Goal: Complete application form

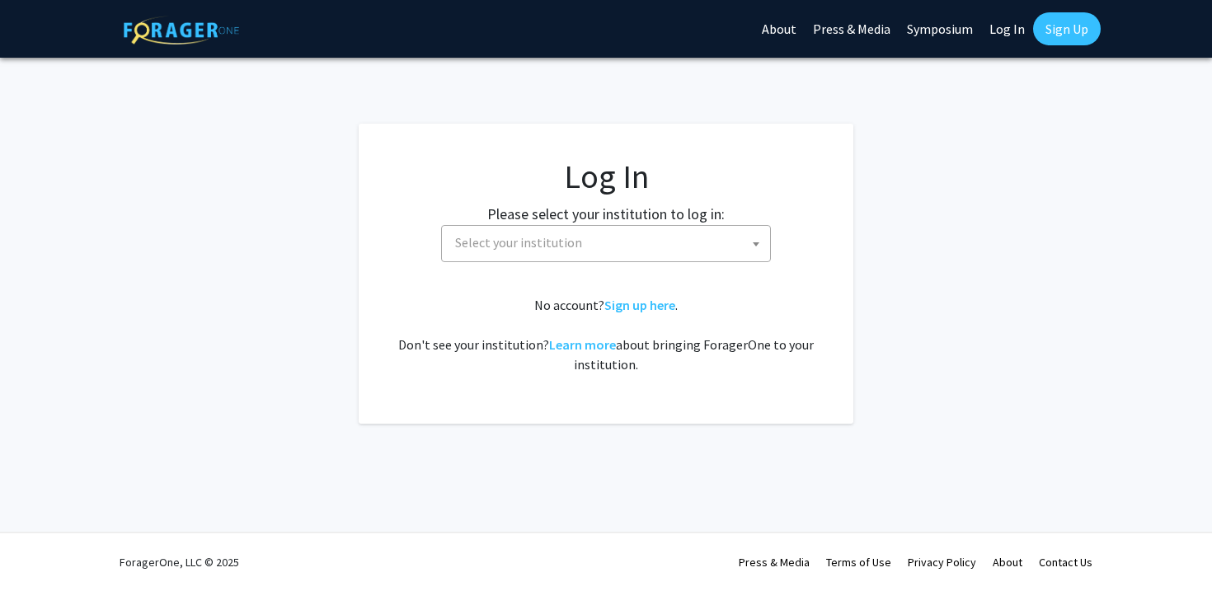
select select
click at [721, 259] on span "Select your institution" at bounding box center [609, 243] width 322 height 34
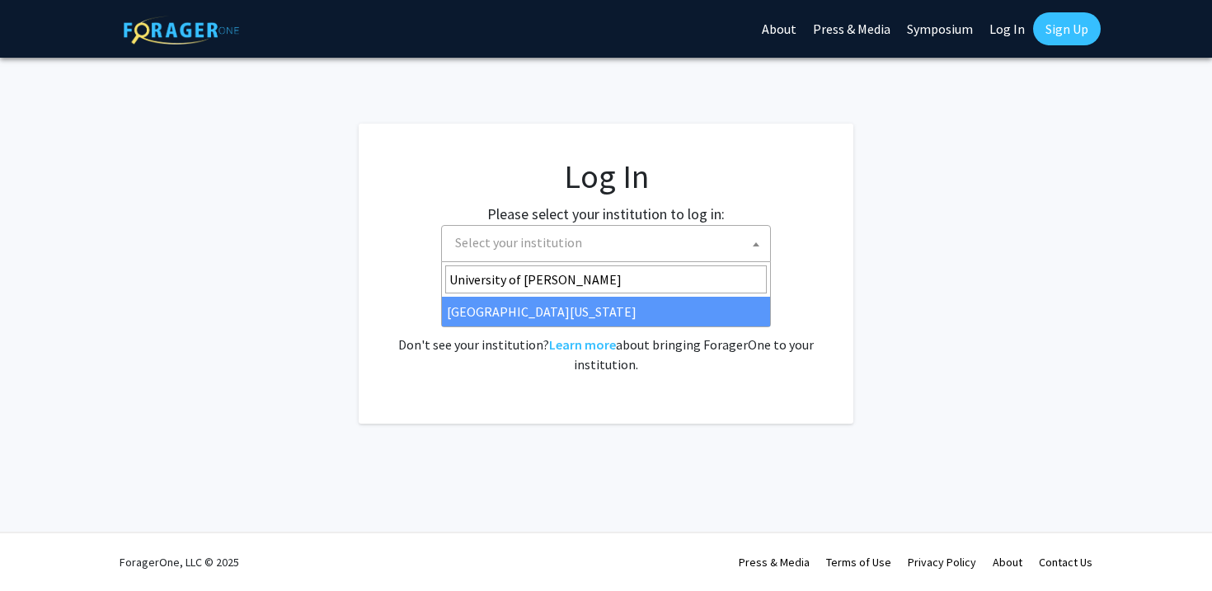
type input "University of [PERSON_NAME]"
select select "13"
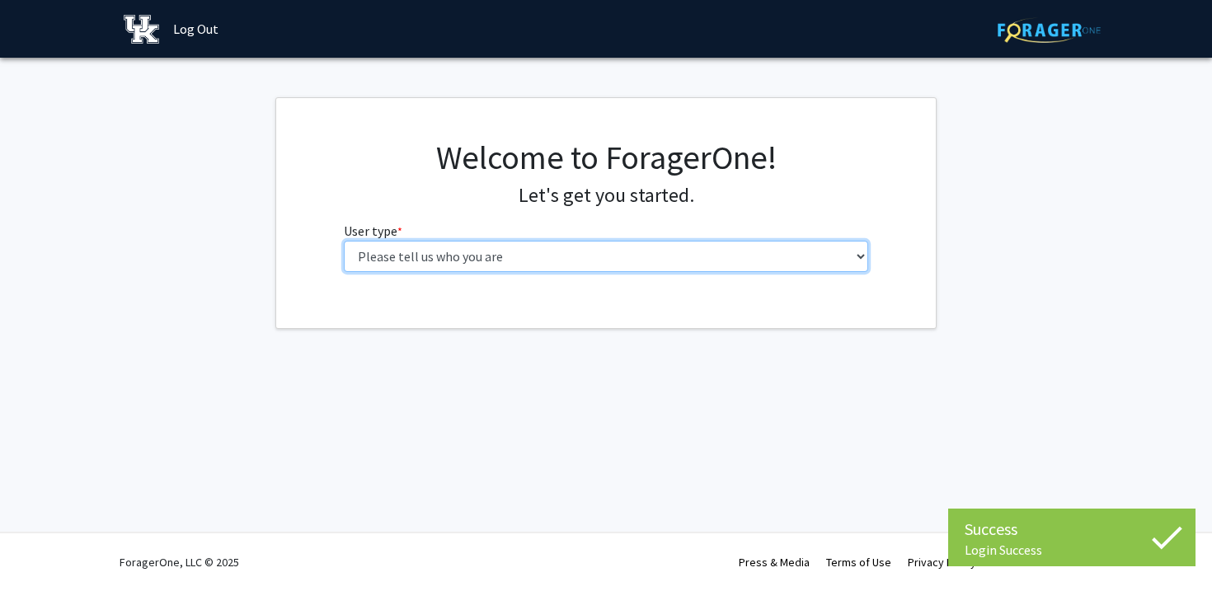
click at [785, 249] on select "Please tell us who you are Undergraduate Student Master's Student Doctoral Cand…" at bounding box center [606, 256] width 525 height 31
select select "1: undergrad"
click at [344, 241] on select "Please tell us who you are Undergraduate Student Master's Student Doctoral Cand…" at bounding box center [606, 256] width 525 height 31
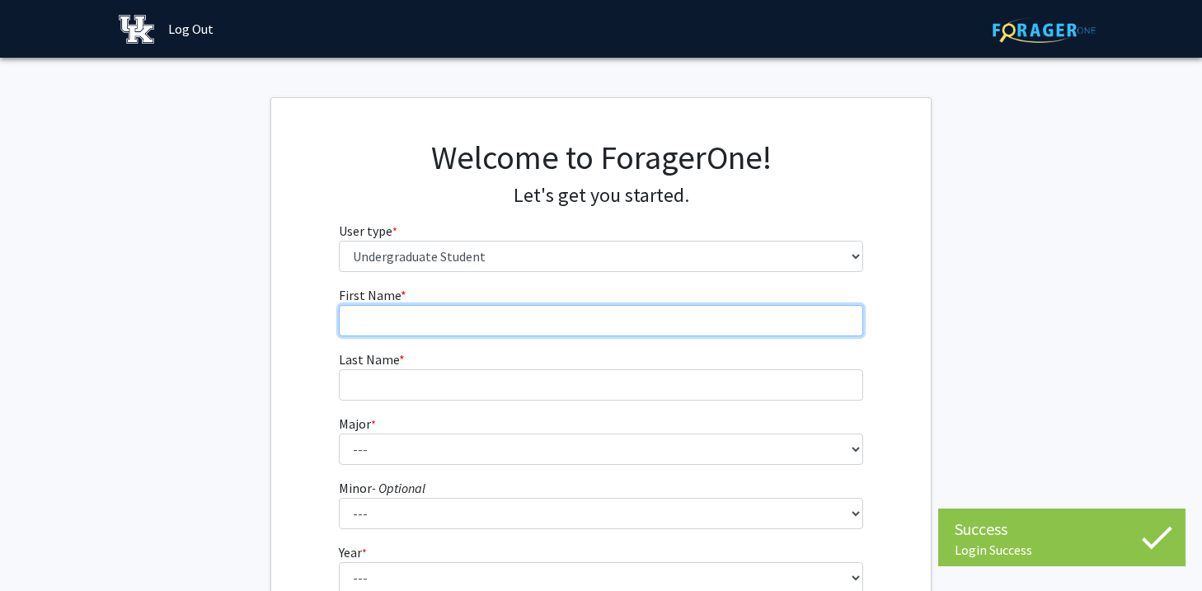
click at [722, 318] on input "First Name * required" at bounding box center [601, 320] width 525 height 31
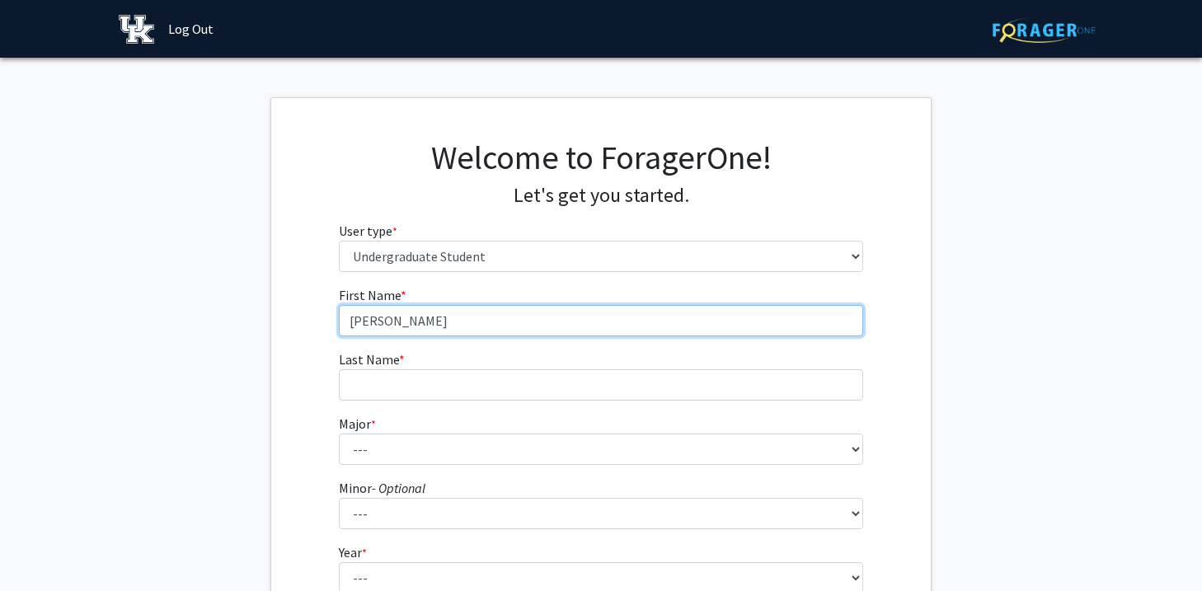
type input "Madelyn"
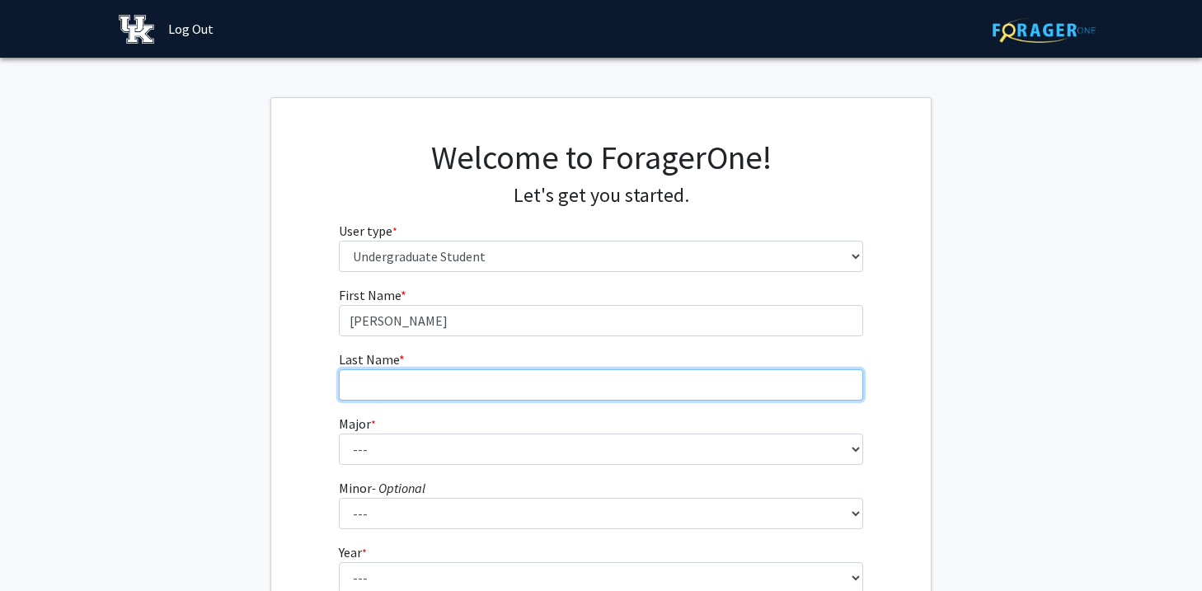
click at [697, 388] on input "Last Name * required" at bounding box center [601, 384] width 525 height 31
type input "Smith"
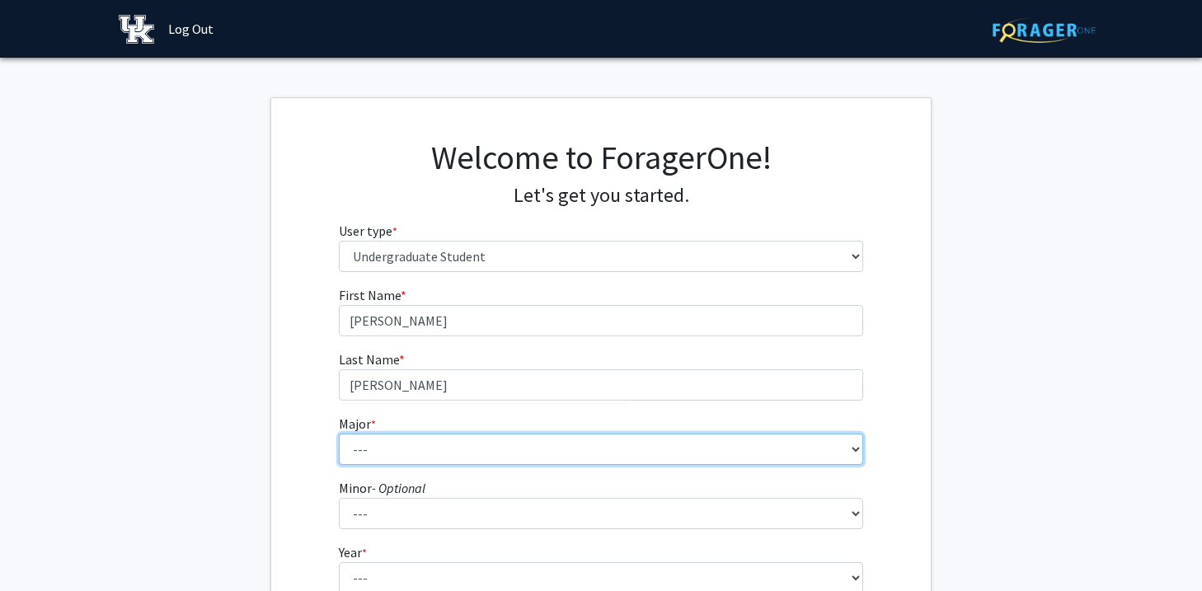
click at [627, 447] on select "--- Accounting Aerospace Engineering African American & Africana Studies Agricu…" at bounding box center [601, 449] width 525 height 31
select select "64: 900"
click at [339, 434] on select "--- Accounting Aerospace Engineering African American & Africana Studies Agricu…" at bounding box center [601, 449] width 525 height 31
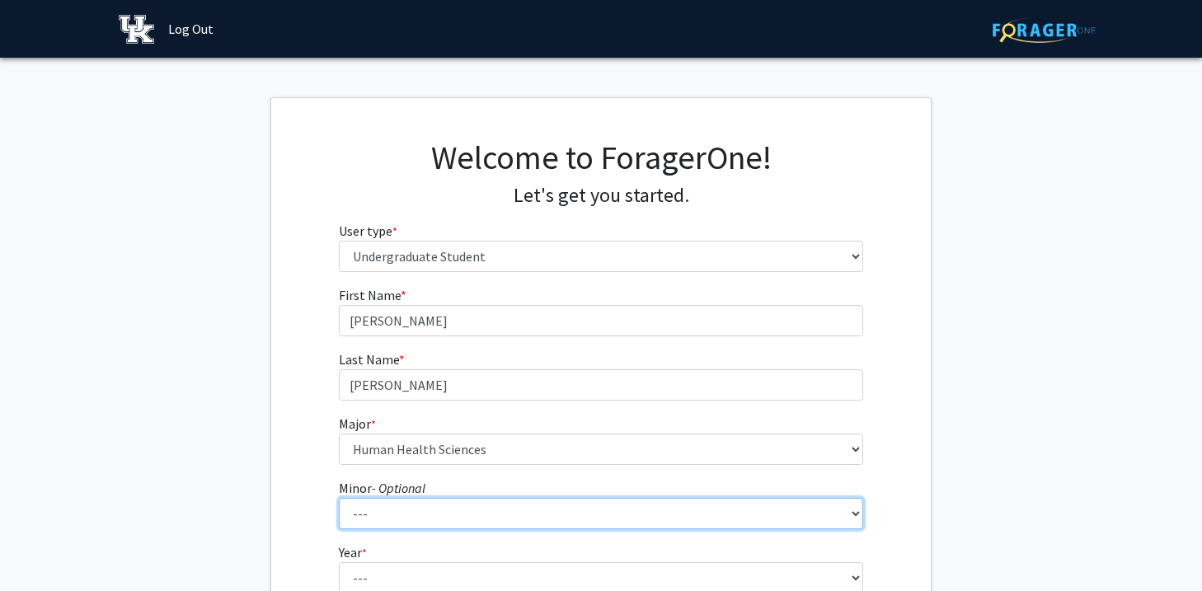
click at [450, 512] on select "--- African American & Africana Studies Agricultural Economics American Studies…" at bounding box center [601, 513] width 525 height 31
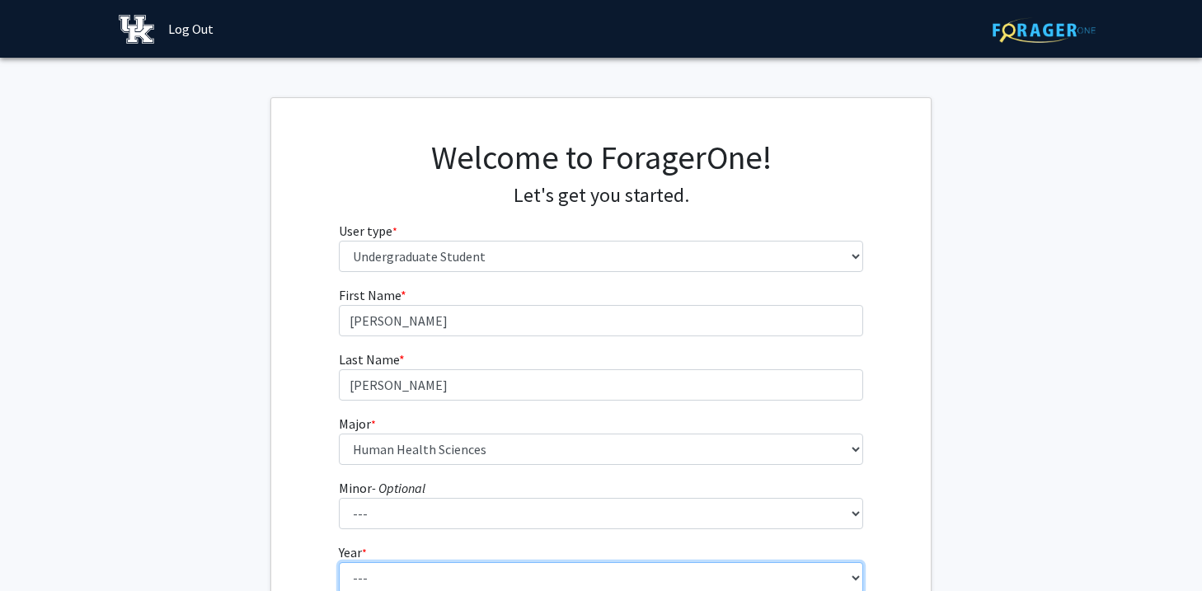
click at [401, 570] on select "--- First-year Sophomore Junior Senior Postbaccalaureate Certificate" at bounding box center [601, 577] width 525 height 31
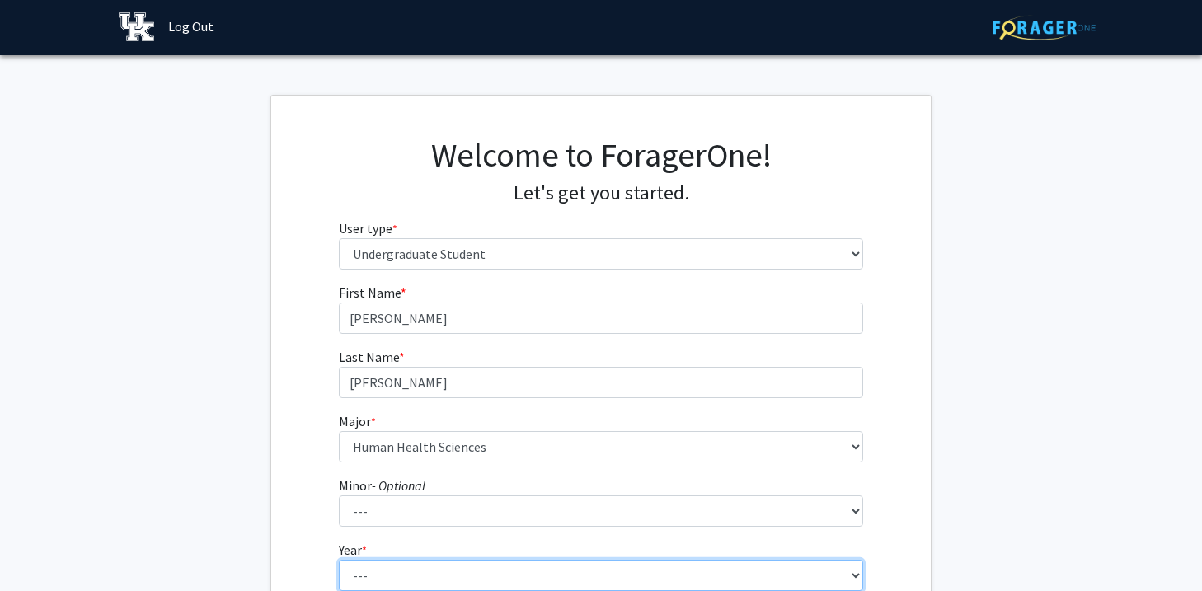
select select "1: first-year"
click at [339, 560] on select "--- First-year Sophomore Junior Senior Postbaccalaureate Certificate" at bounding box center [601, 575] width 525 height 31
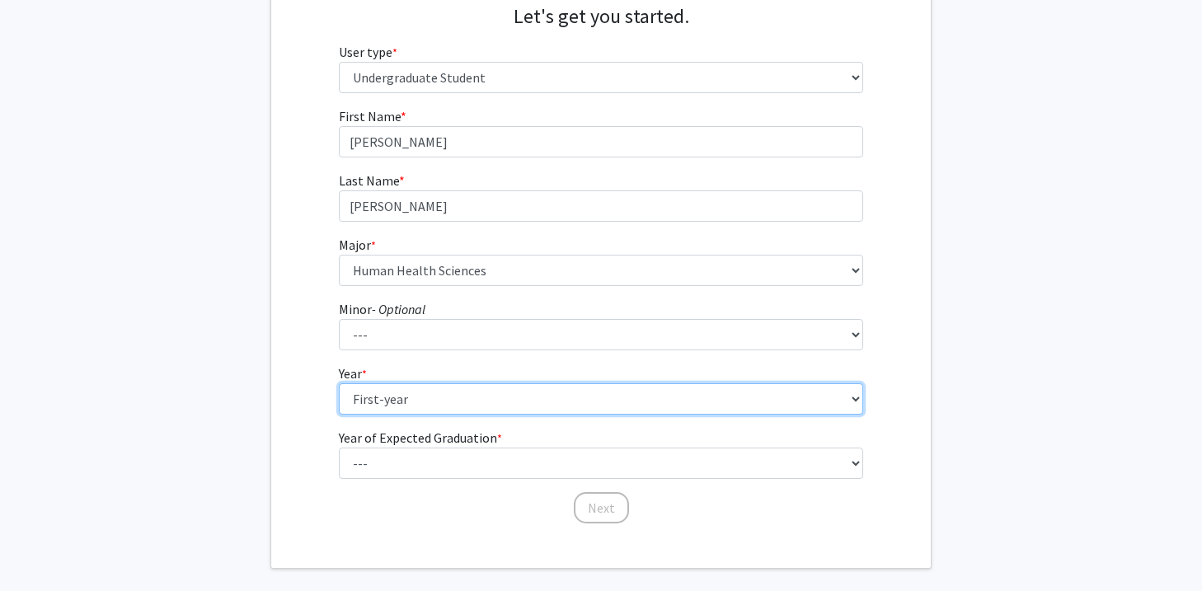
scroll to position [223, 0]
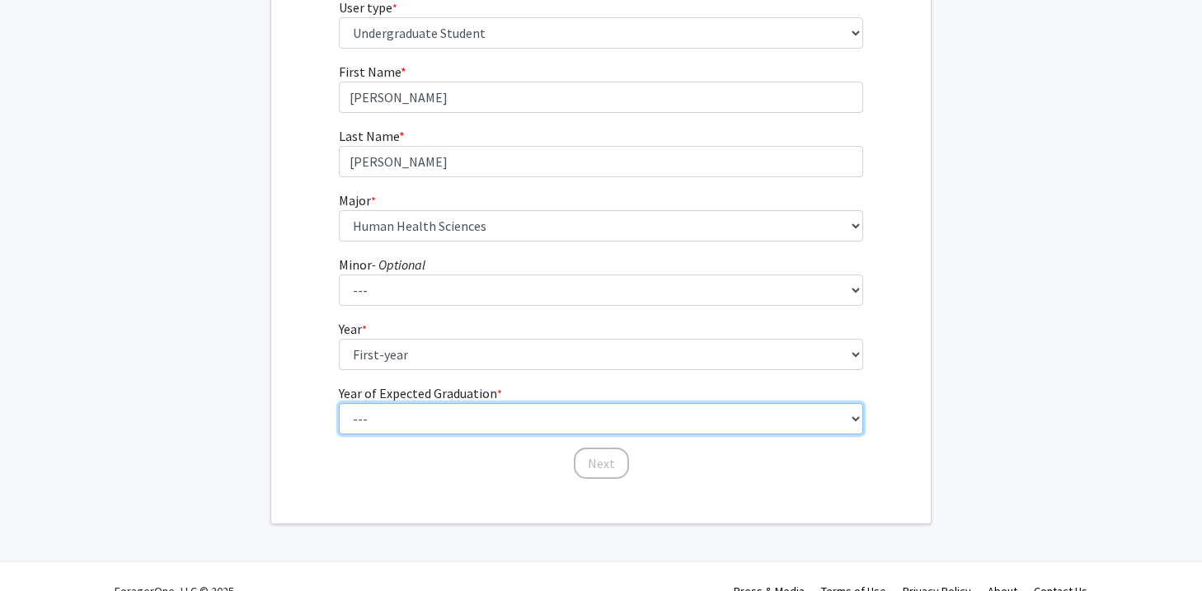
click at [478, 413] on select "--- 2025 2026 2027 2028 2029 2030 2031 2032 2033 2034" at bounding box center [601, 418] width 525 height 31
select select "5: 2029"
click at [339, 403] on select "--- 2025 2026 2027 2028 2029 2030 2031 2032 2033 2034" at bounding box center [601, 418] width 525 height 31
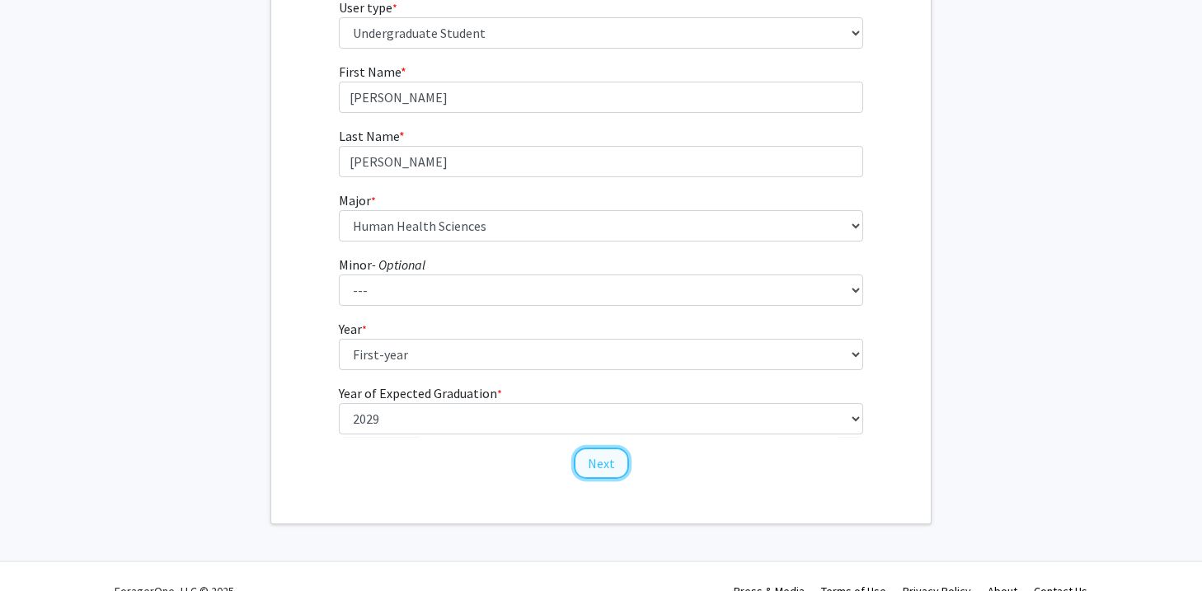
click at [595, 468] on button "Next" at bounding box center [601, 463] width 55 height 31
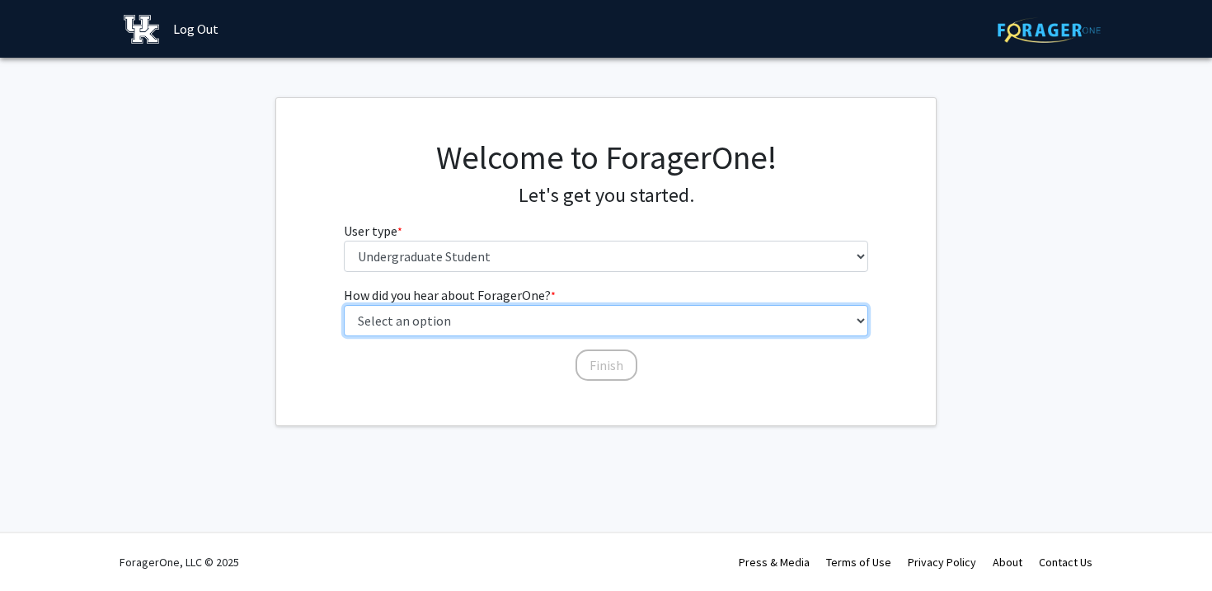
click at [603, 319] on select "Select an option Peer/student recommendation Faculty/staff recommendation Unive…" at bounding box center [606, 320] width 525 height 31
select select "5: other"
click at [344, 305] on select "Select an option Peer/student recommendation Faculty/staff recommendation Unive…" at bounding box center [606, 320] width 525 height 31
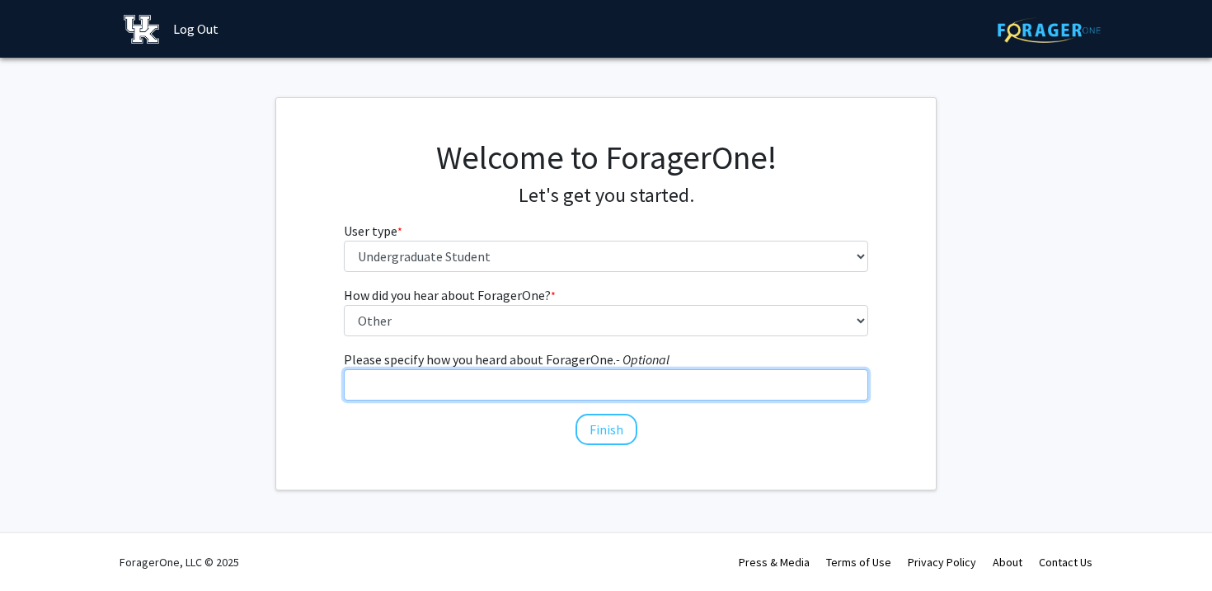
click at [524, 388] on input "Please specify how you heard about ForagerOne. - Optional" at bounding box center [606, 384] width 525 height 31
click at [397, 387] on input "UK 101 TA" at bounding box center [606, 384] width 525 height 31
type input "UK 101 - 139 TA"
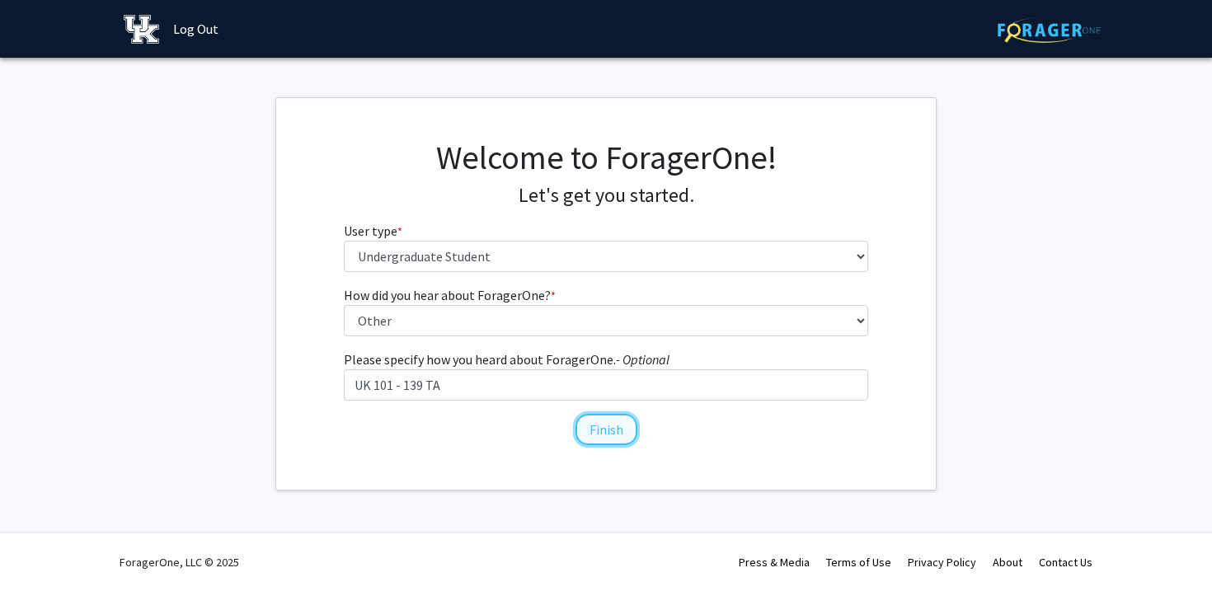
click at [617, 424] on button "Finish" at bounding box center [606, 429] width 62 height 31
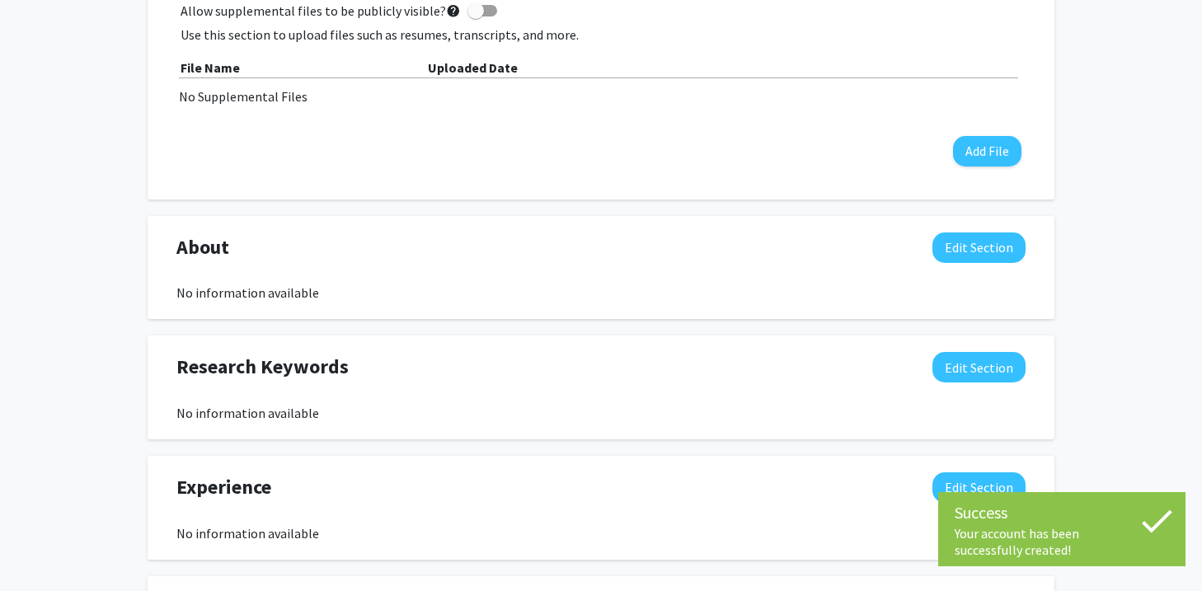
scroll to position [525, 0]
